Goal: Task Accomplishment & Management: Manage account settings

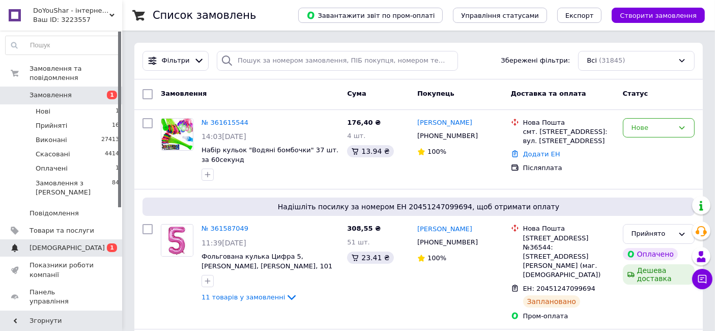
click at [75, 239] on link "Сповіщення 0 1" at bounding box center [62, 247] width 125 height 17
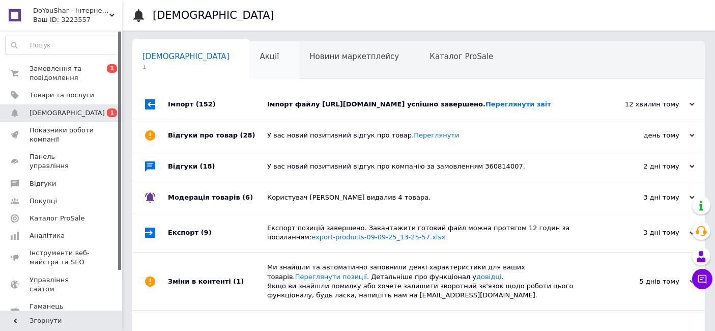
click at [250, 56] on div "Акції 0" at bounding box center [275, 60] width 50 height 39
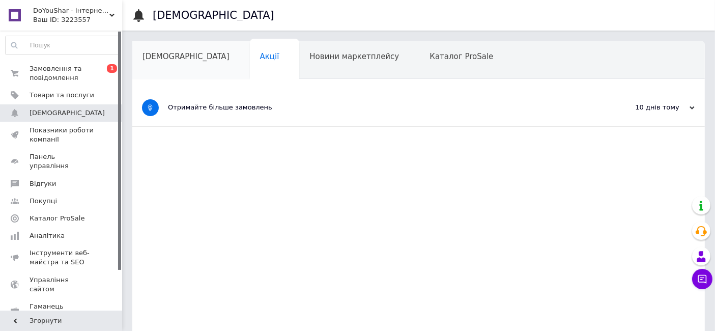
click at [179, 56] on span "[DEMOGRAPHIC_DATA]" at bounding box center [185, 56] width 87 height 9
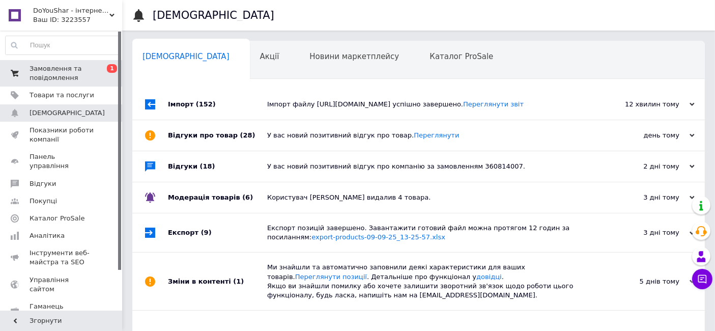
click at [97, 71] on span "0 1" at bounding box center [108, 73] width 28 height 18
